Goal: Navigation & Orientation: Find specific page/section

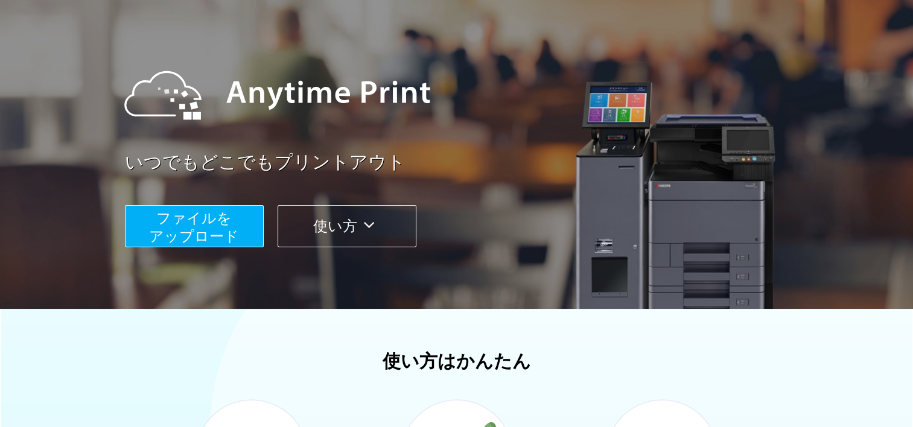
scroll to position [128, 0]
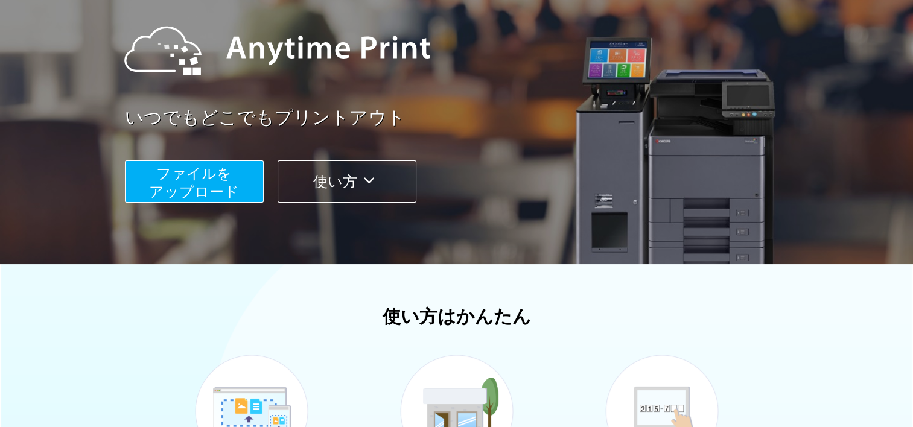
click at [359, 176] on button "使い方" at bounding box center [347, 181] width 139 height 42
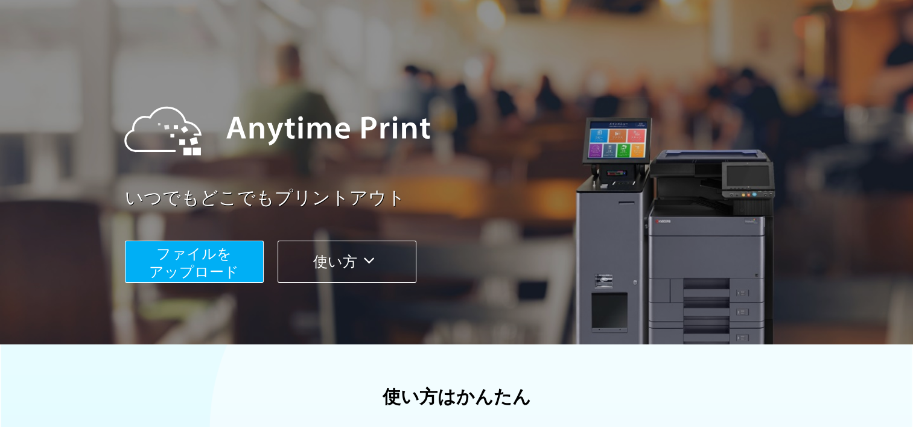
scroll to position [0, 0]
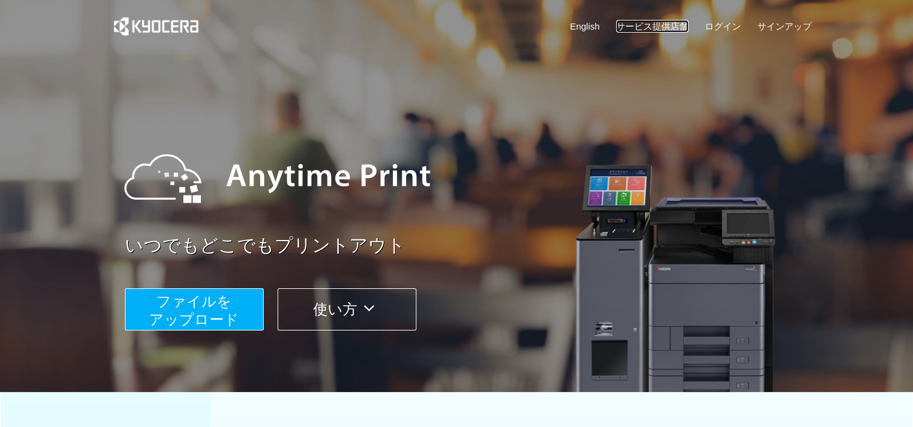
click at [665, 24] on link "サービス提供店舗" at bounding box center [652, 26] width 72 height 13
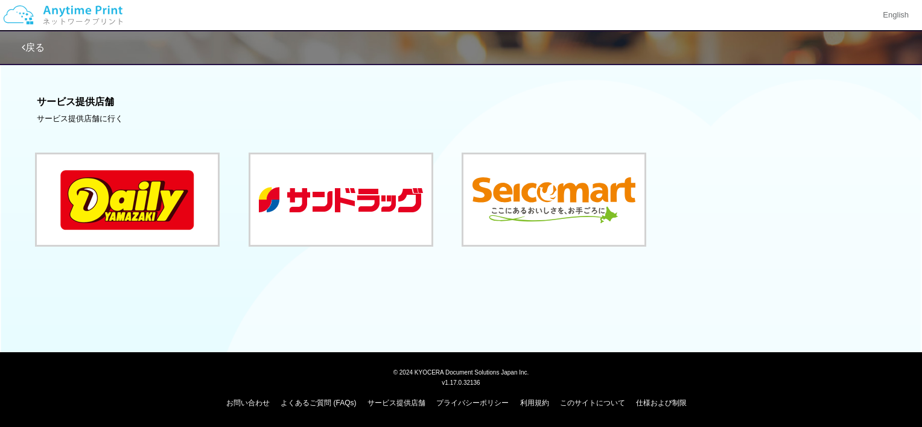
click at [33, 46] on link "戻る" at bounding box center [33, 47] width 23 height 10
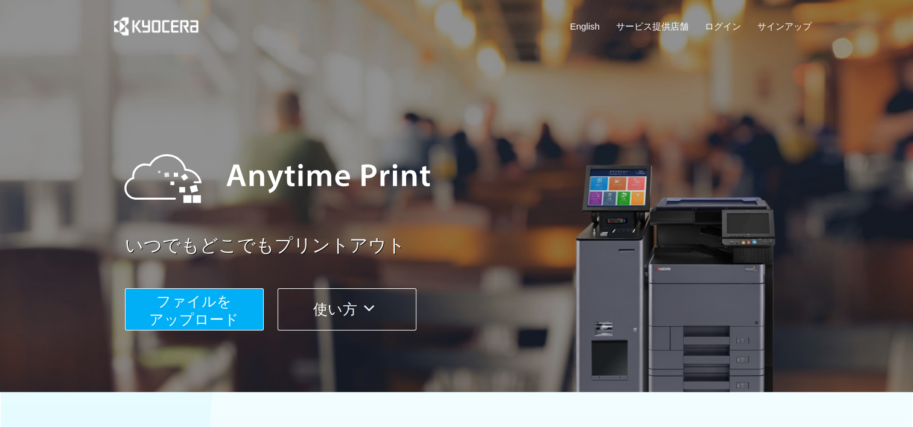
click at [350, 316] on button "使い方" at bounding box center [347, 309] width 139 height 42
click at [344, 304] on button "使い方" at bounding box center [347, 309] width 139 height 42
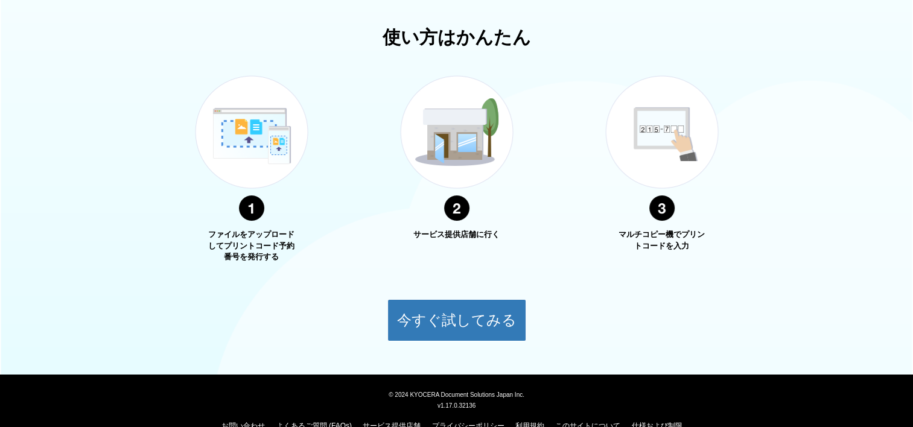
scroll to position [430, 0]
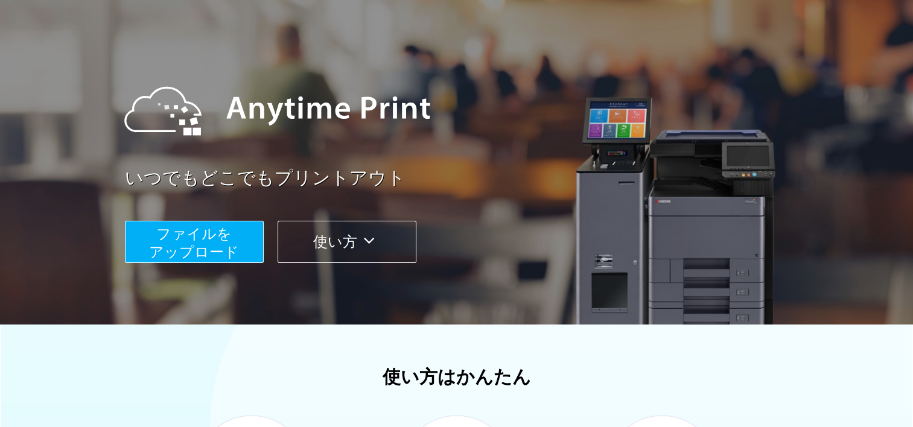
click at [326, 239] on button "使い方" at bounding box center [347, 242] width 139 height 42
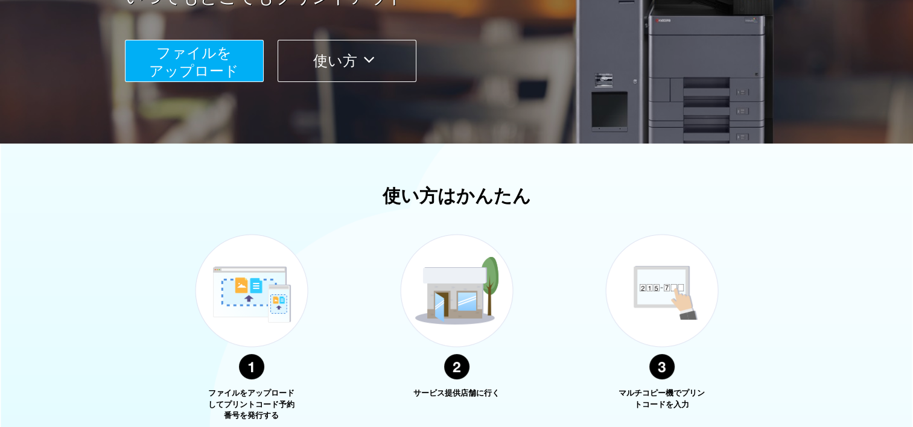
scroll to position [0, 0]
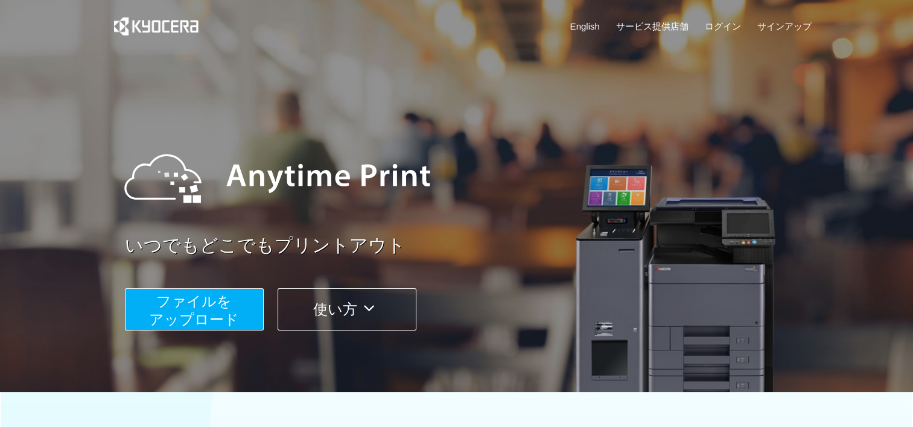
click at [354, 308] on button "使い方" at bounding box center [347, 309] width 139 height 42
click at [661, 22] on link "サービス提供店舗" at bounding box center [652, 26] width 72 height 13
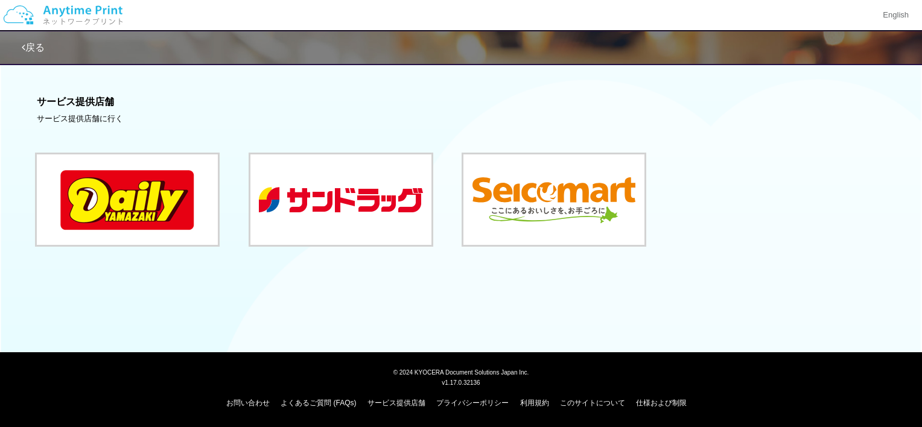
click at [41, 45] on link "戻る" at bounding box center [33, 47] width 23 height 10
